Goal: Check status: Check status

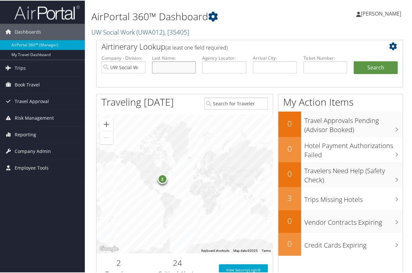
click at [162, 67] on input "text" at bounding box center [174, 67] width 44 height 12
type input "[PERSON_NAME]"
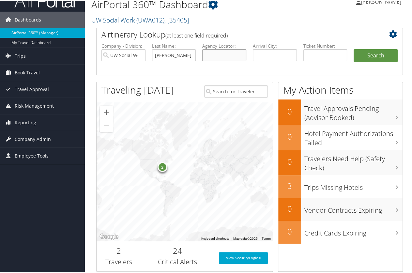
scroll to position [20, 0]
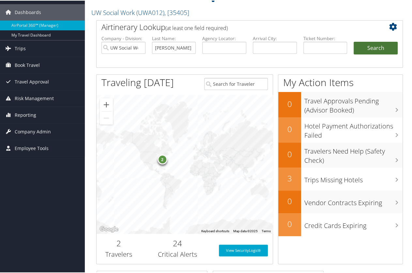
click at [367, 48] on button "Search" at bounding box center [375, 47] width 44 height 13
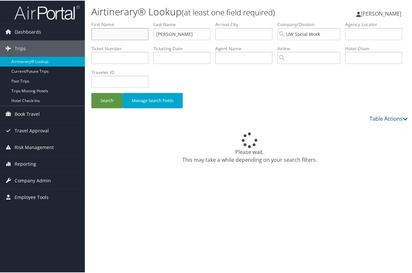
click at [98, 33] on input "text" at bounding box center [119, 33] width 57 height 12
type input "[PERSON_NAME]"
click at [100, 101] on button "Search" at bounding box center [106, 99] width 31 height 15
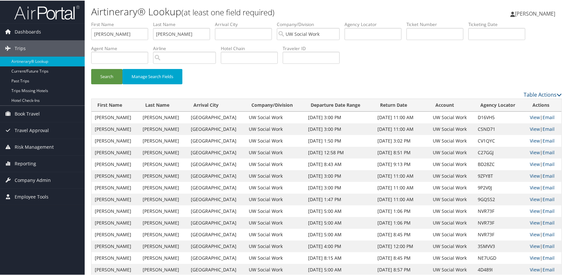
click at [414, 93] on div "First Name [PERSON_NAME] Last Name [PERSON_NAME] Departure City Arrival City Co…" at bounding box center [326, 218] width 471 height 395
